Goal: Task Accomplishment & Management: Manage account settings

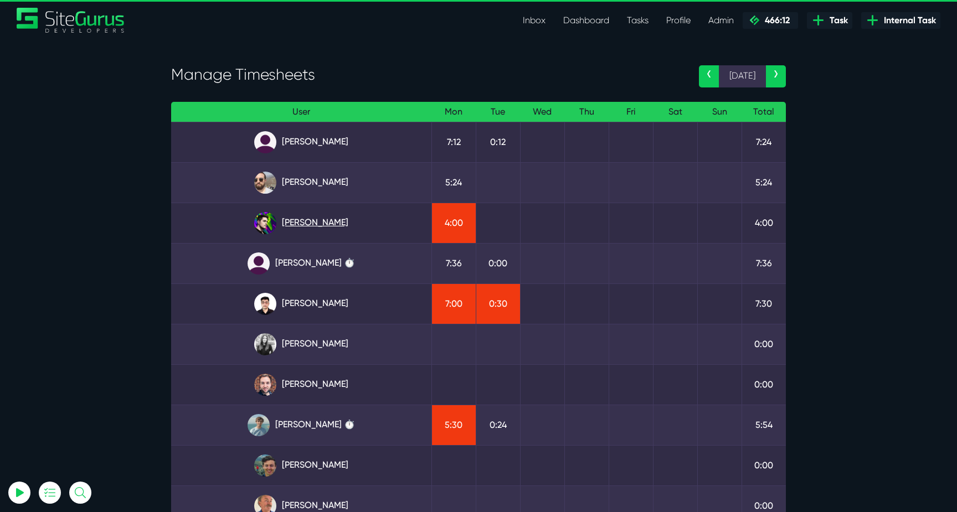
click at [320, 230] on link "[PERSON_NAME]" at bounding box center [301, 223] width 243 height 22
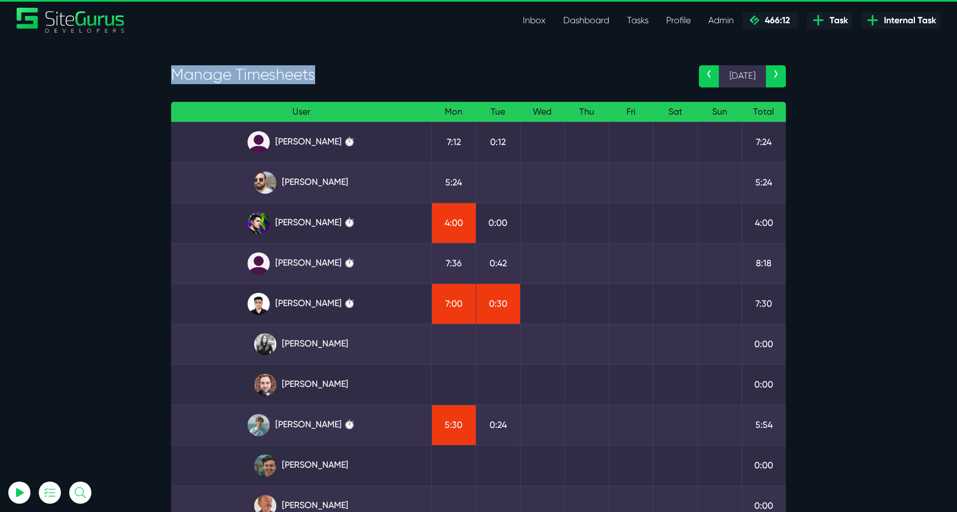
drag, startPoint x: 171, startPoint y: 71, endPoint x: 378, endPoint y: 76, distance: 206.6
click at [378, 76] on h3 "Manage Timesheets" at bounding box center [426, 74] width 511 height 19
drag, startPoint x: 326, startPoint y: 81, endPoint x: 172, endPoint y: 80, distance: 154.5
click at [172, 80] on h3 "Manage Timesheets" at bounding box center [426, 74] width 511 height 19
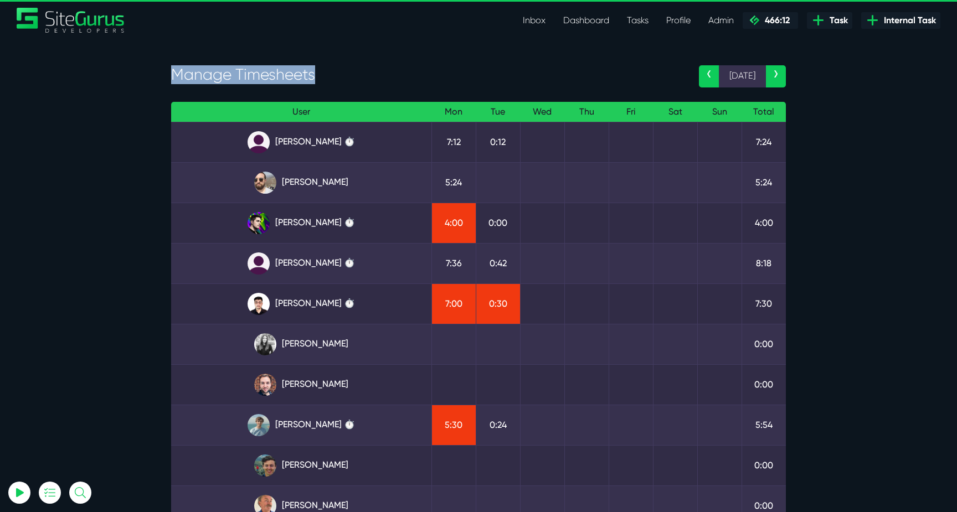
click at [172, 80] on h3 "Manage Timesheets" at bounding box center [426, 74] width 511 height 19
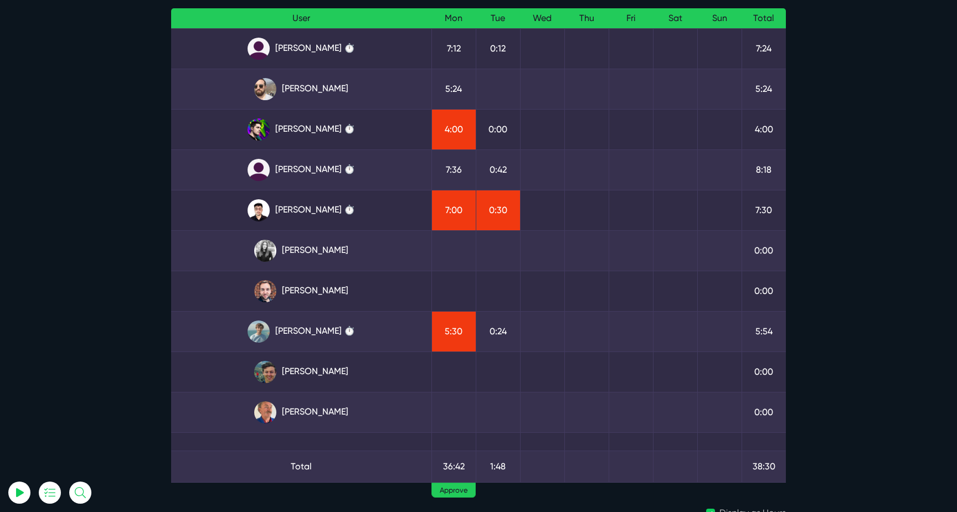
scroll to position [94, 0]
click at [310, 200] on link "Kevin Abelgas ⏱️" at bounding box center [301, 210] width 243 height 22
click at [851, 146] on section "Manage Timesheets ‹ 15 Sep › User Mon Tue Wed Thu Fri Sat Sun Total Angel Dagon…" at bounding box center [478, 250] width 957 height 610
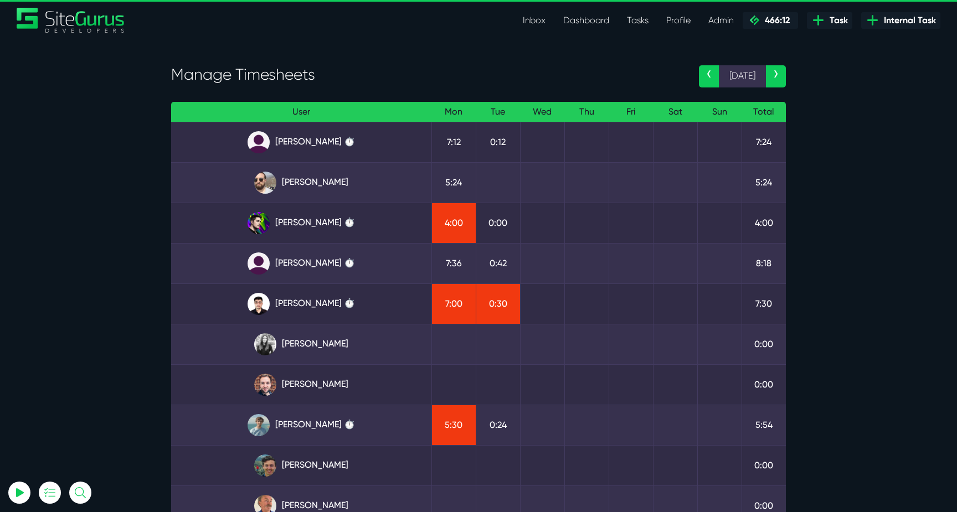
click at [110, 257] on section "Manage Timesheets ‹ [DATE] › User Mon Tue Wed Thu Fri Sat Sun Total [PERSON_NAM…" at bounding box center [478, 344] width 957 height 610
click at [109, 249] on section "Manage Timesheets ‹ 15 Sep › User Mon Tue Wed Thu Fri Sat Sun Total Angel Dagon…" at bounding box center [478, 344] width 957 height 610
